Goal: Obtain resource: Download file/media

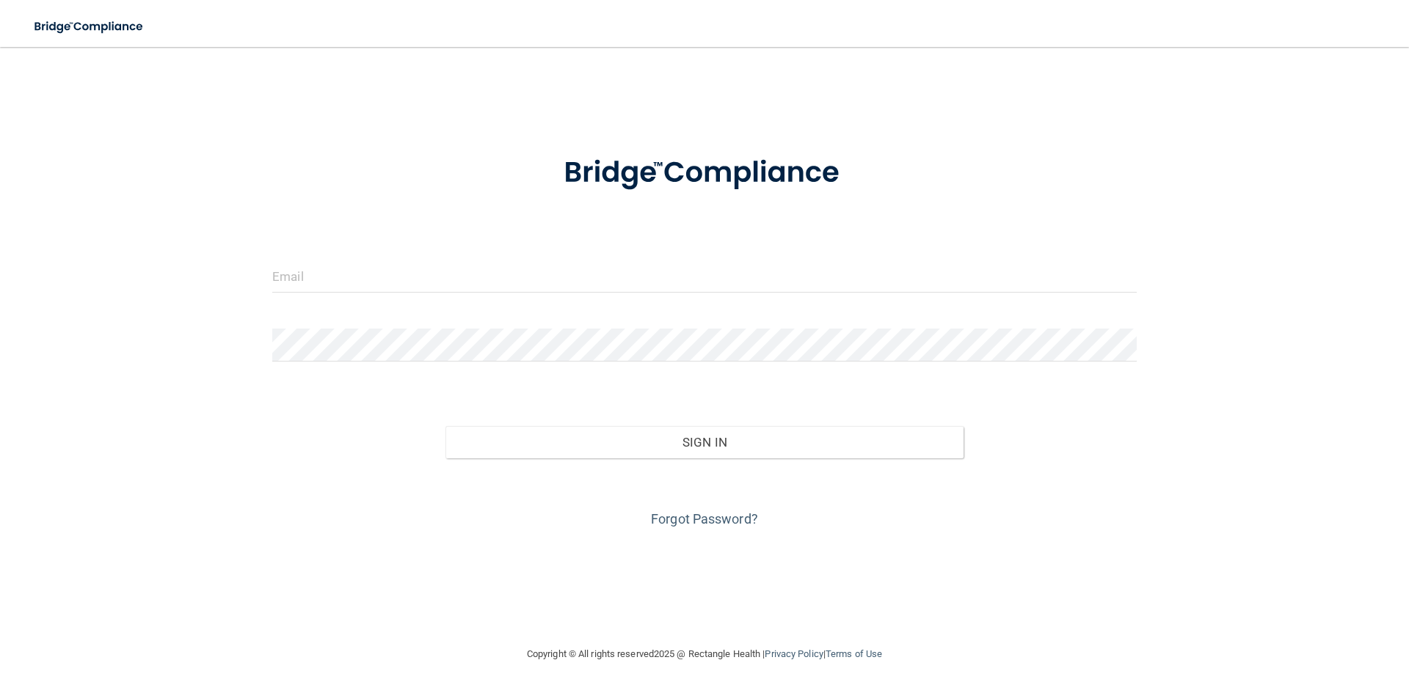
click at [453, 256] on form "Invalid email/password. You don't have permission to access that page. Sign In …" at bounding box center [704, 333] width 864 height 396
click at [450, 283] on input "email" at bounding box center [704, 276] width 864 height 33
type input "[EMAIL_ADDRESS][DOMAIN_NAME]"
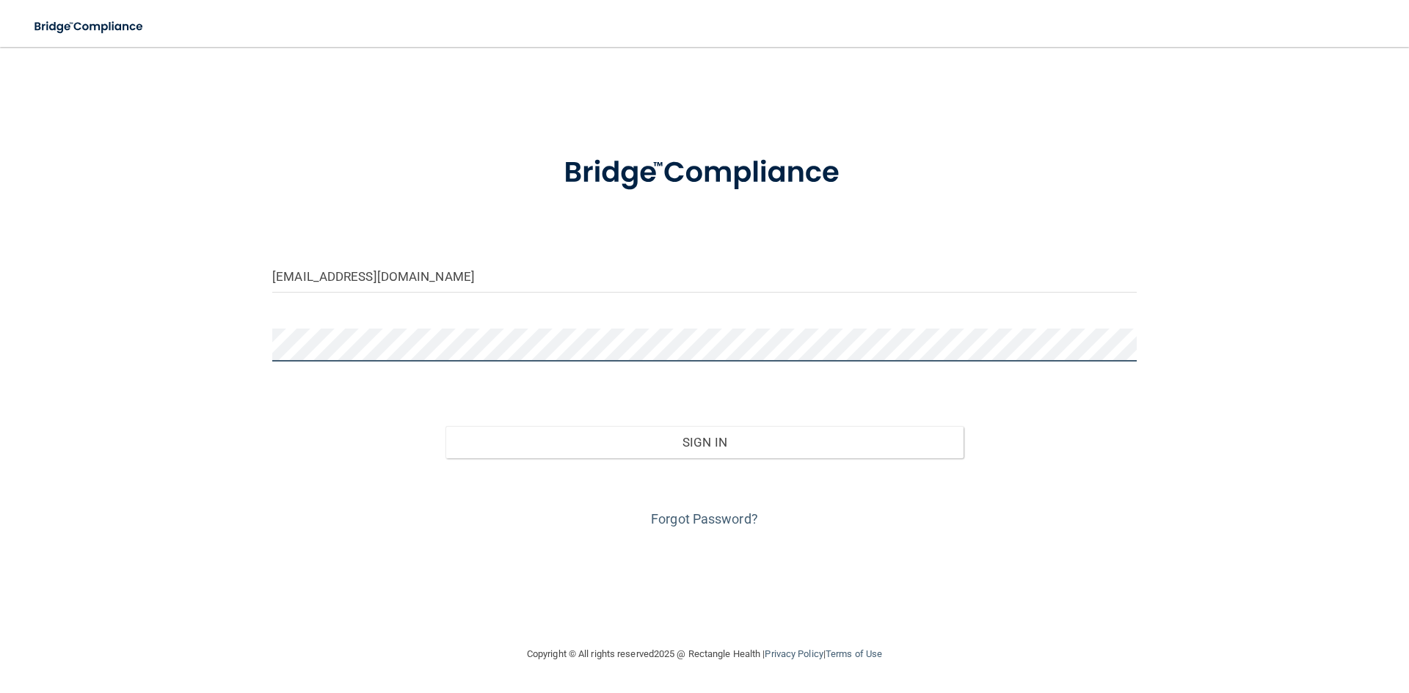
click at [445, 426] on button "Sign In" at bounding box center [704, 442] width 519 height 32
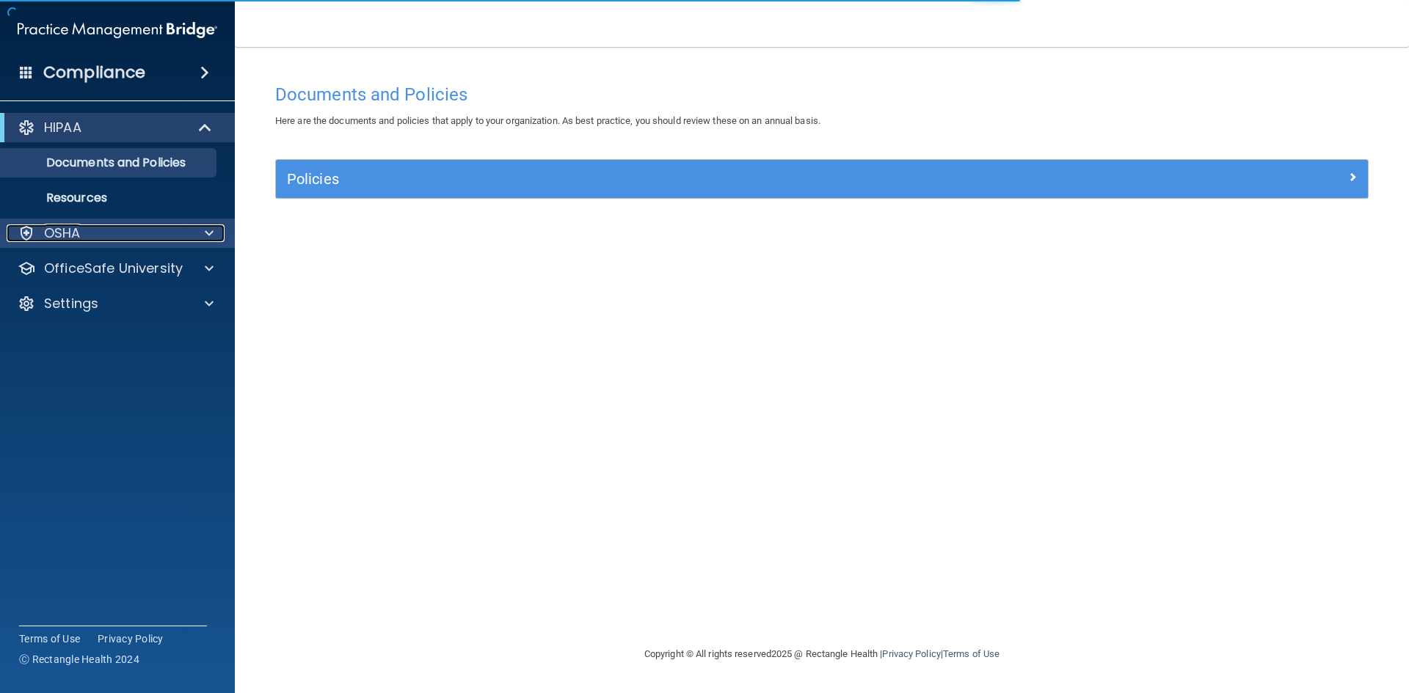
click at [135, 228] on div "OSHA" at bounding box center [98, 234] width 182 height 18
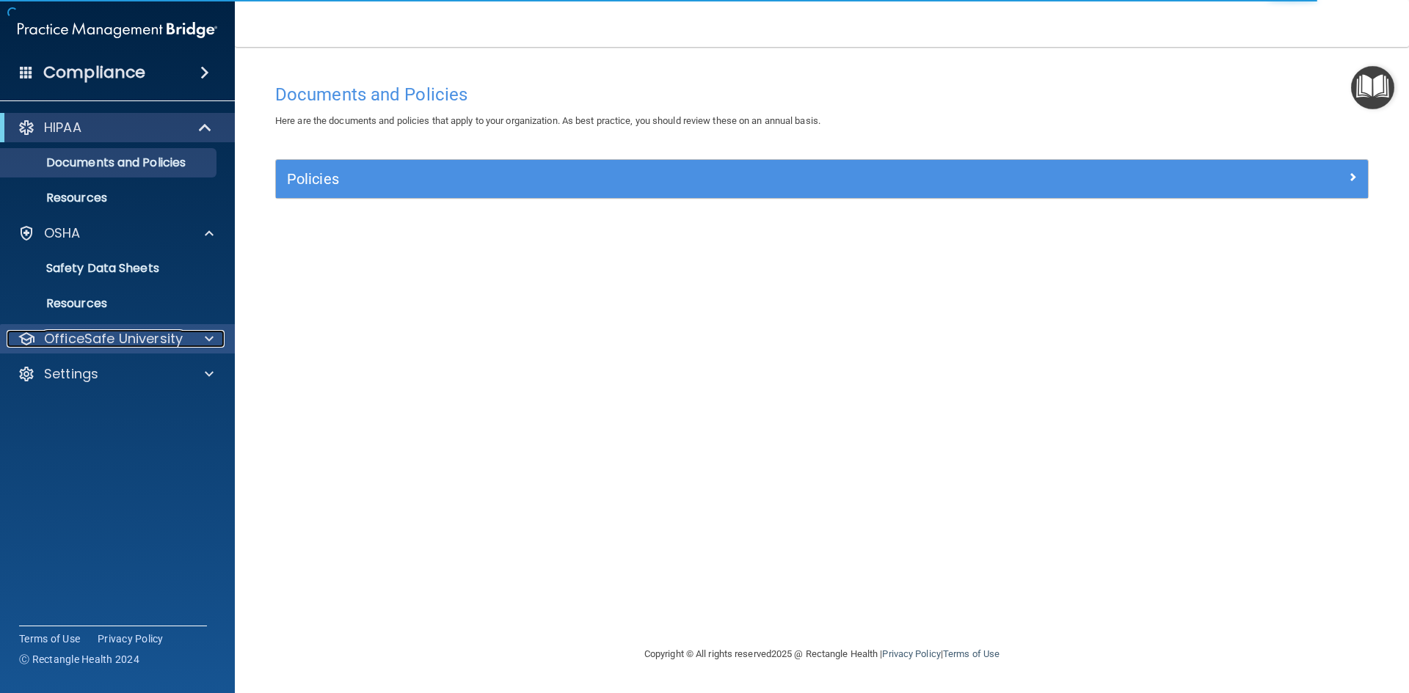
click at [117, 334] on p "OfficeSafe University" at bounding box center [113, 339] width 139 height 18
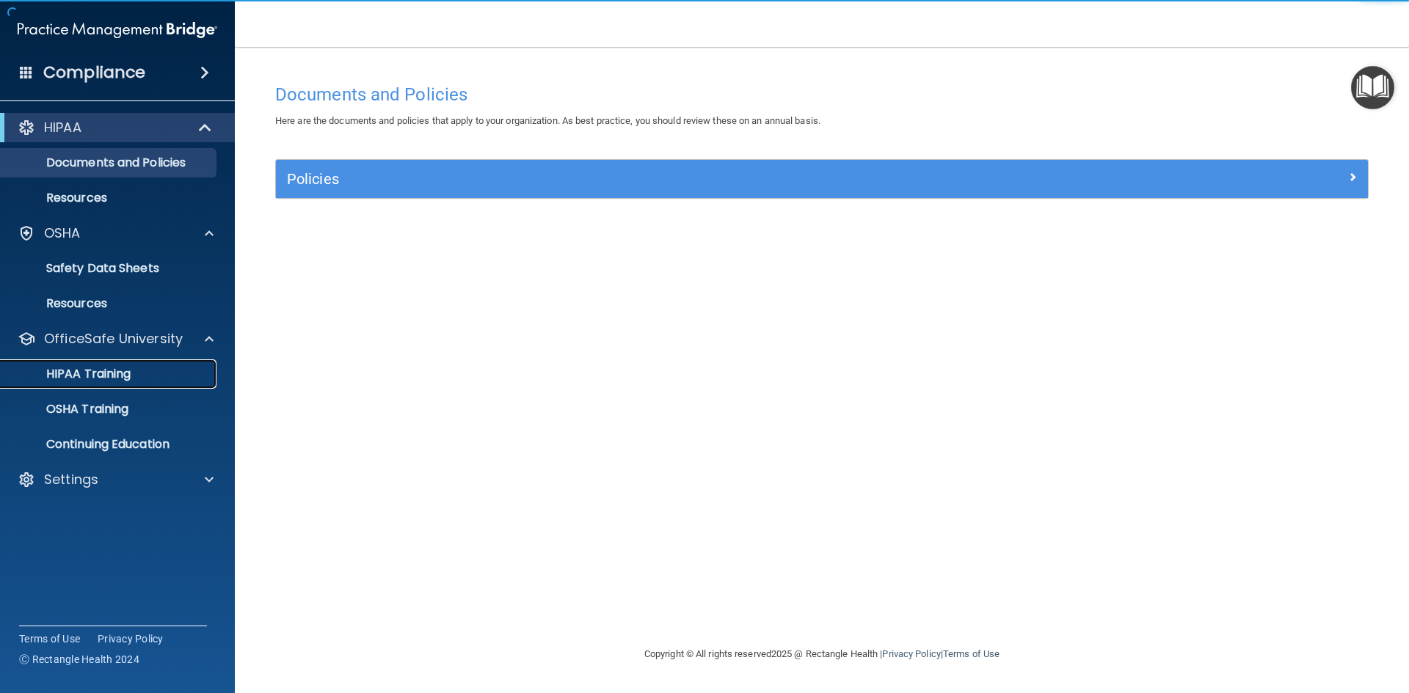
click at [115, 375] on p "HIPAA Training" at bounding box center [70, 374] width 121 height 15
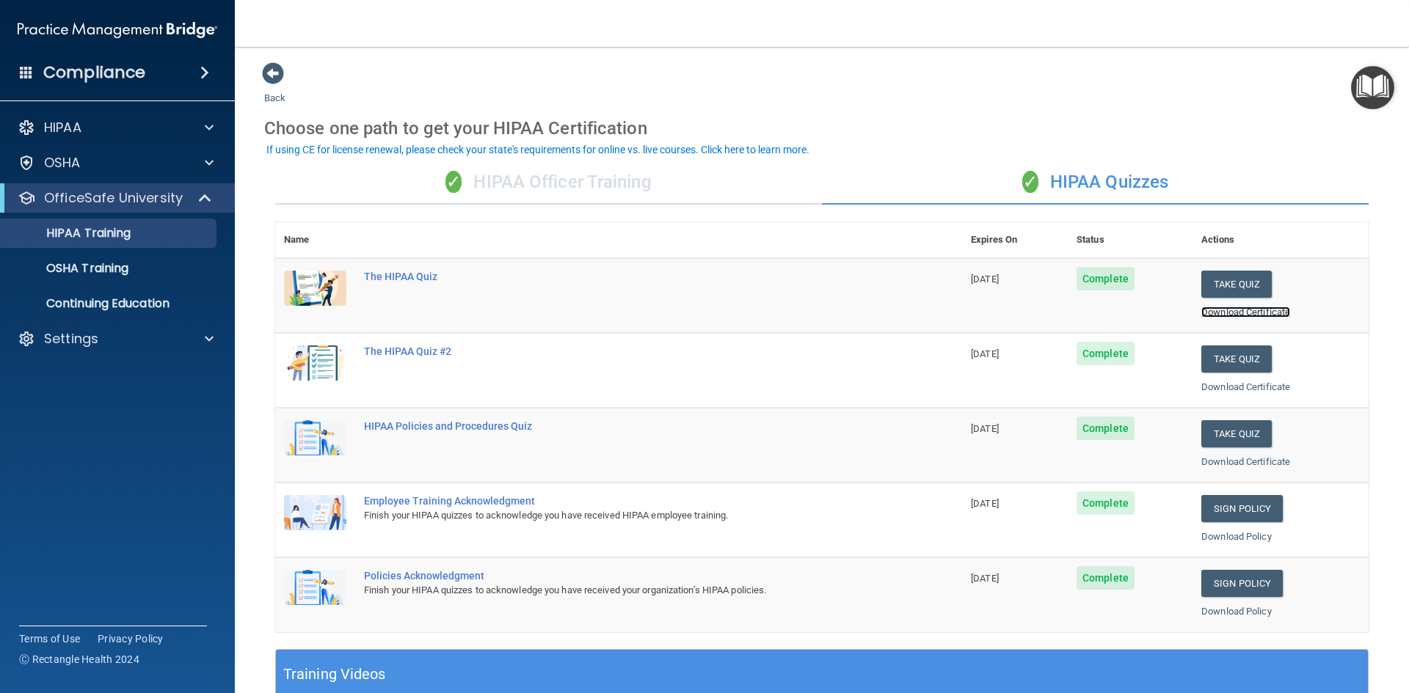
click at [1266, 315] on link "Download Certificate" at bounding box center [1245, 312] width 89 height 11
